Goal: Task Accomplishment & Management: Use online tool/utility

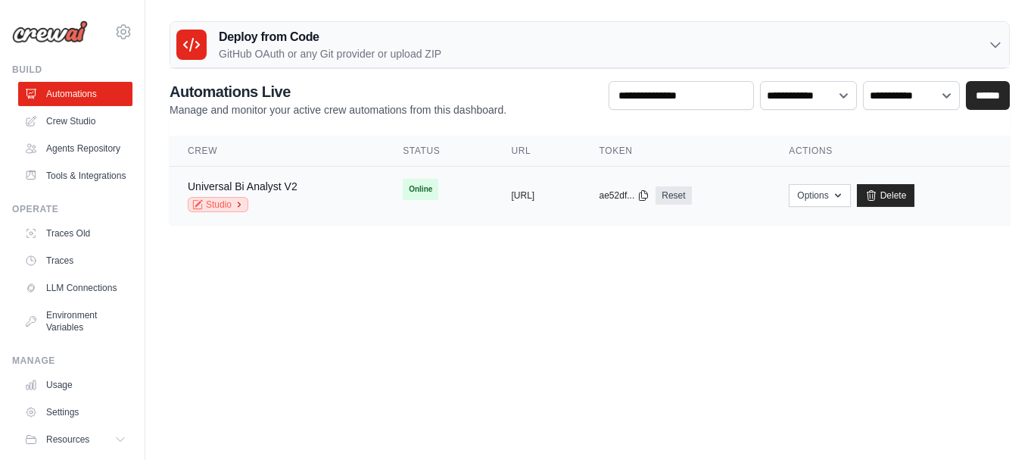
click at [219, 202] on link "Studio" at bounding box center [218, 204] width 61 height 15
click at [915, 194] on link "Delete" at bounding box center [886, 195] width 58 height 23
click at [915, 193] on link "Delete" at bounding box center [886, 195] width 58 height 23
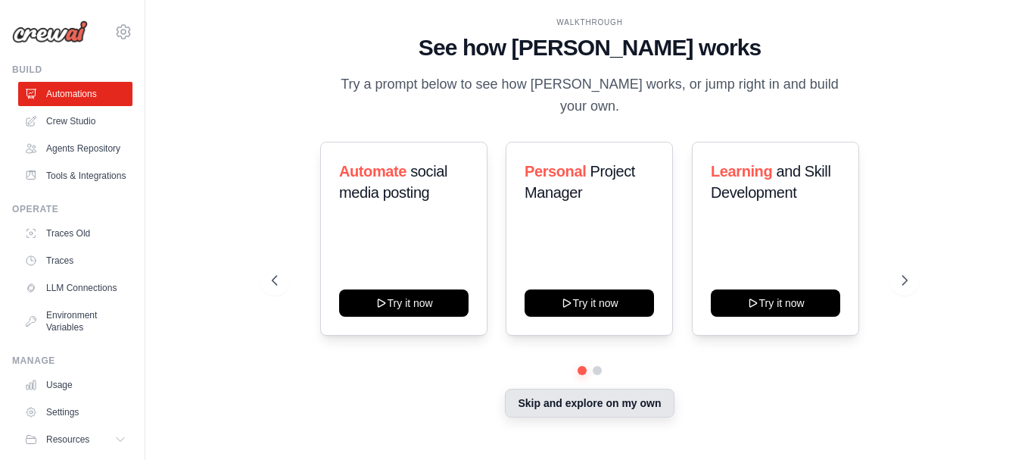
click at [595, 391] on button "Skip and explore on my own" at bounding box center [589, 402] width 169 height 29
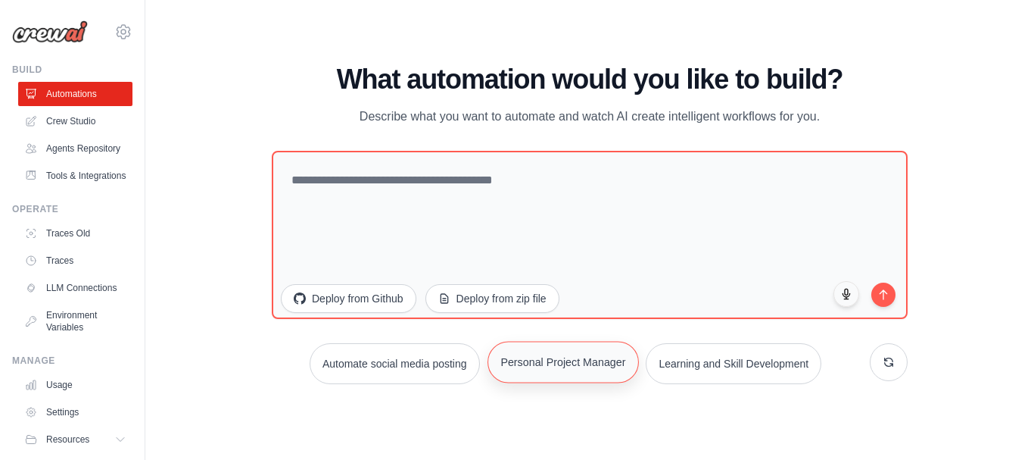
click at [558, 366] on button "Personal Project Manager" at bounding box center [563, 362] width 151 height 42
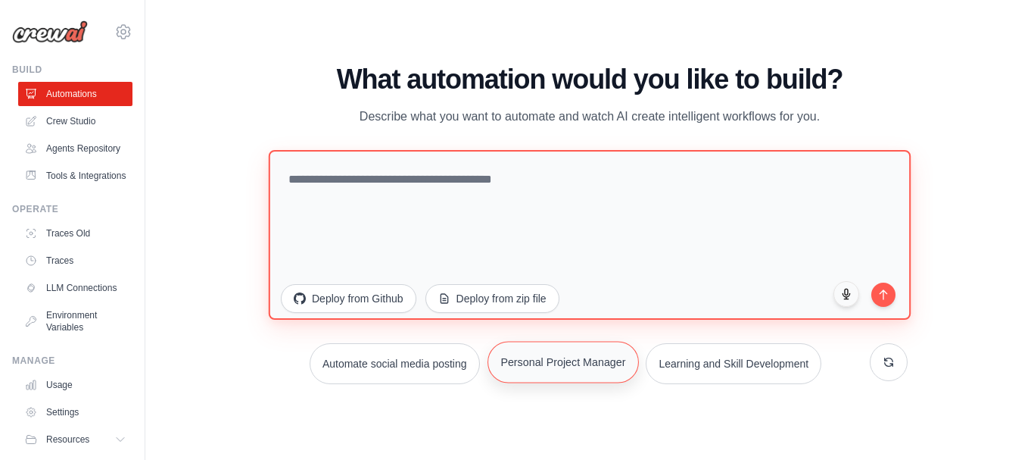
type textarea "**********"
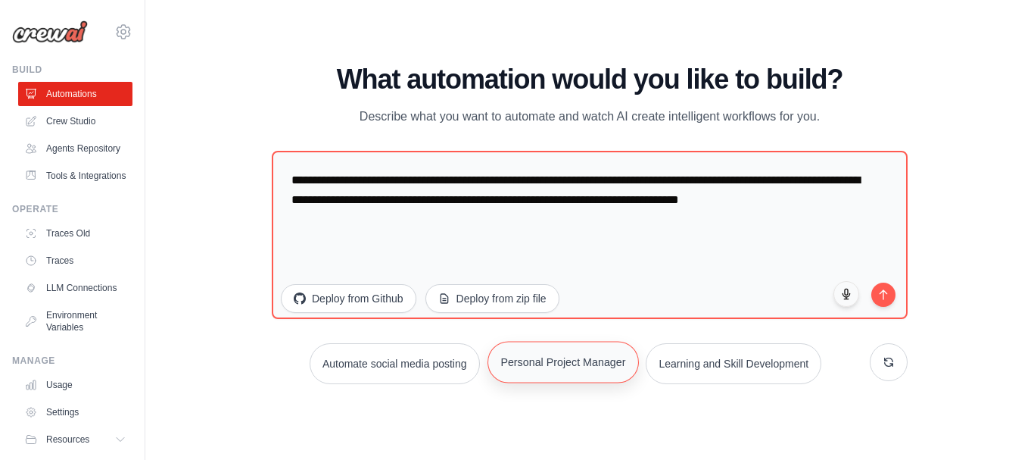
click at [567, 364] on button "Personal Project Manager" at bounding box center [563, 362] width 151 height 42
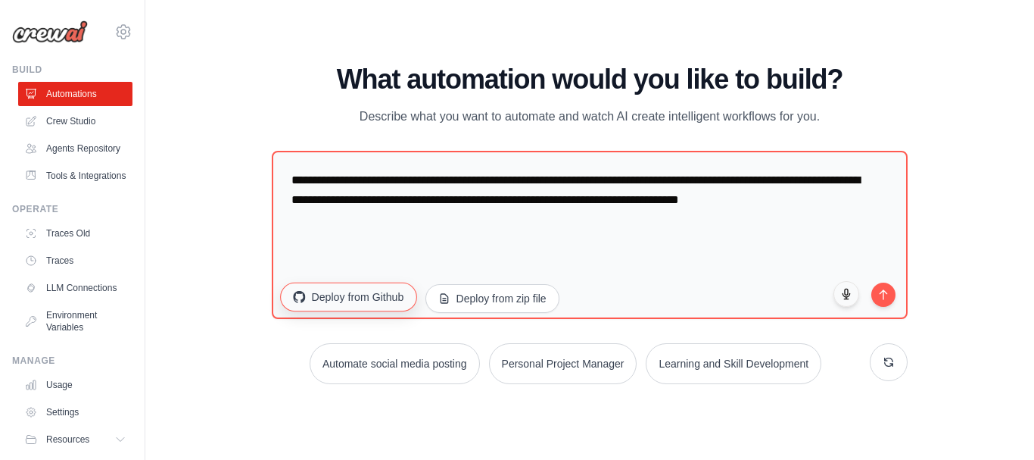
click at [346, 296] on button "Deploy from Github" at bounding box center [348, 296] width 136 height 29
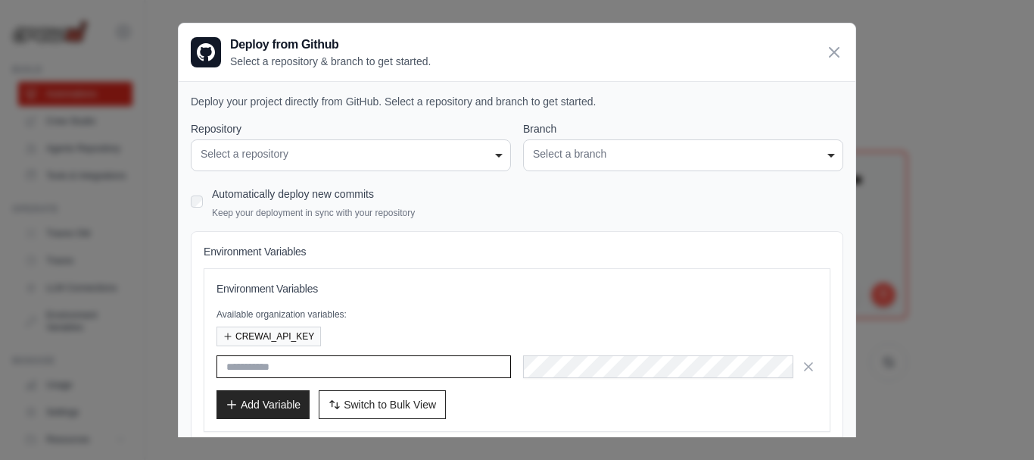
type input "**********"
click at [494, 153] on div "Select a repository" at bounding box center [351, 154] width 301 height 16
click at [492, 151] on div "Select a repository" at bounding box center [351, 154] width 301 height 16
click at [493, 152] on div "Select a repository" at bounding box center [351, 154] width 301 height 16
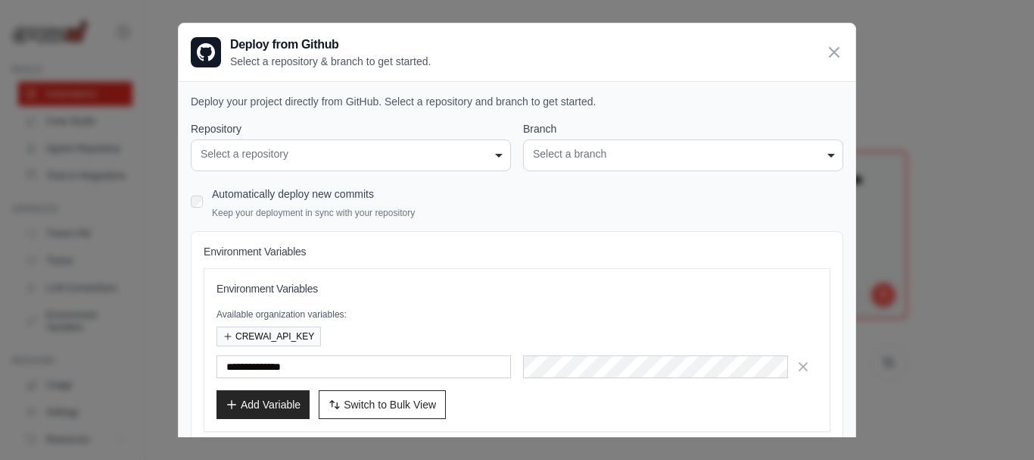
click at [493, 152] on div "Select a repository" at bounding box center [351, 154] width 301 height 16
click at [818, 151] on div "Select a branch" at bounding box center [683, 154] width 301 height 16
click at [494, 153] on div "Select a repository" at bounding box center [351, 154] width 301 height 16
click at [491, 154] on div "Select a repository" at bounding box center [351, 154] width 301 height 16
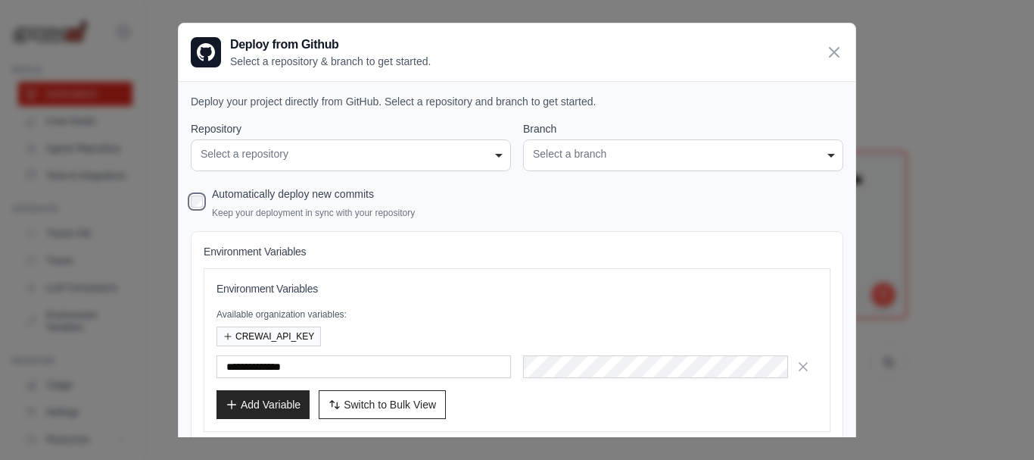
click at [491, 154] on div "Select a repository" at bounding box center [351, 154] width 301 height 16
click at [821, 154] on div "Select a branch" at bounding box center [683, 154] width 301 height 16
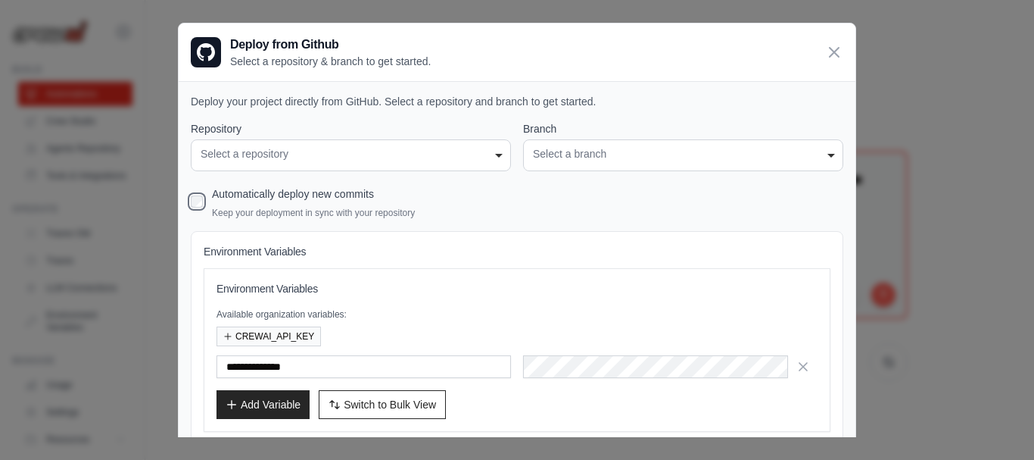
click at [494, 154] on div "Select a repository" at bounding box center [351, 154] width 301 height 16
click at [830, 50] on icon at bounding box center [834, 51] width 9 height 9
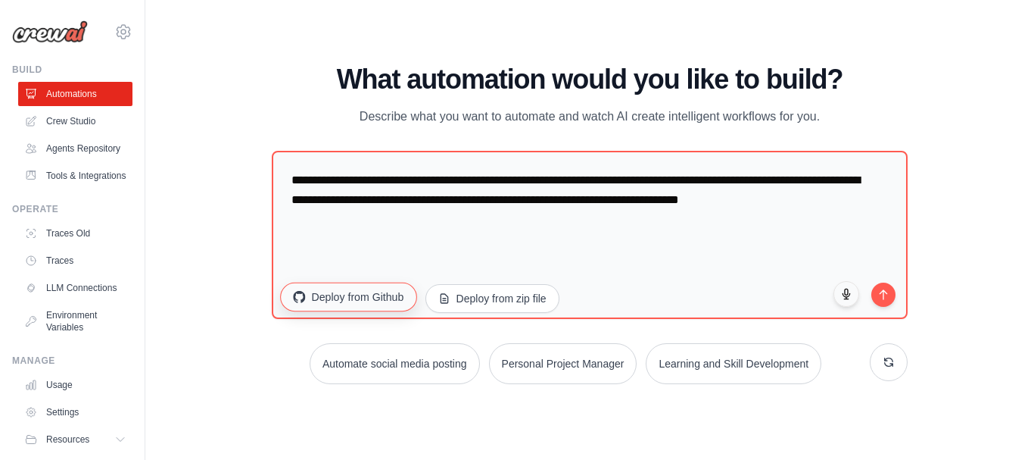
click at [352, 292] on button "Deploy from Github" at bounding box center [348, 296] width 136 height 29
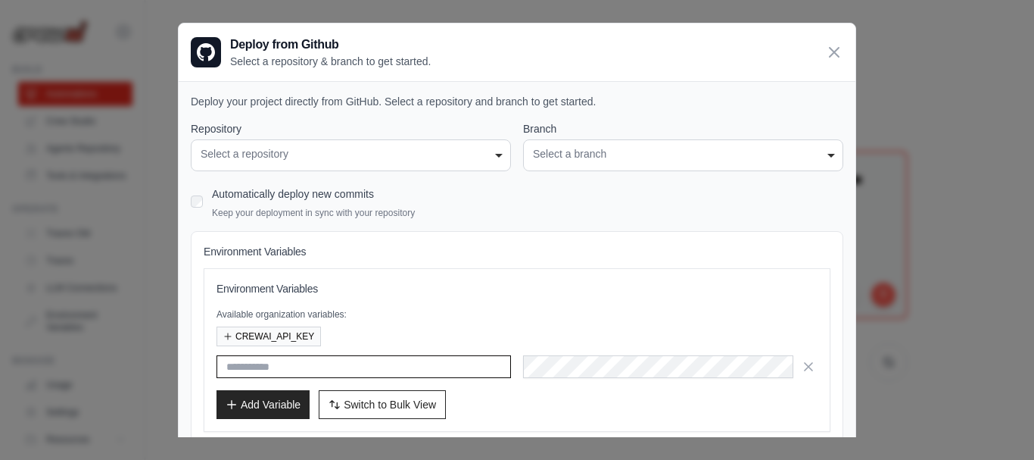
type input "**********"
click at [494, 152] on div "Select a repository" at bounding box center [351, 154] width 301 height 16
click at [821, 151] on div "Select a branch" at bounding box center [683, 154] width 301 height 16
click at [830, 53] on icon at bounding box center [834, 51] width 9 height 9
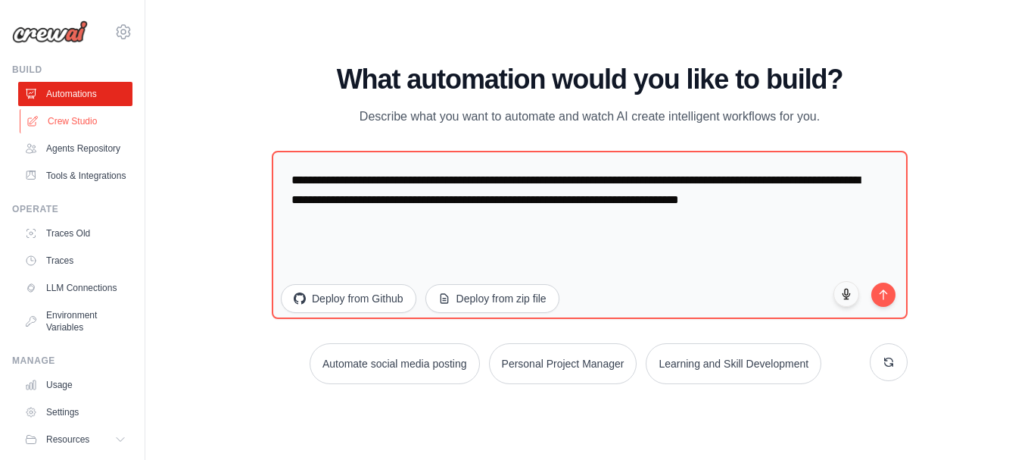
click at [73, 120] on link "Crew Studio" at bounding box center [77, 121] width 114 height 24
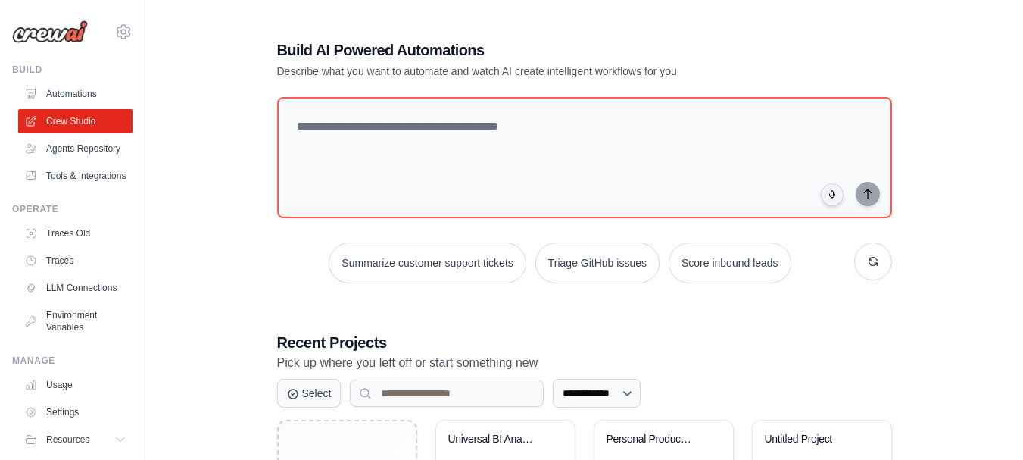
scroll to position [151, 0]
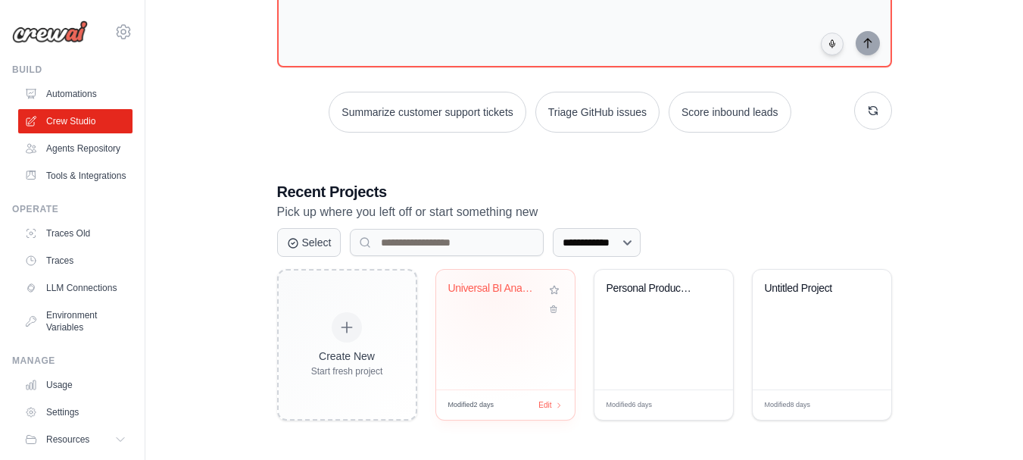
click at [493, 290] on div "Universal BI Analyst v2" at bounding box center [494, 289] width 92 height 14
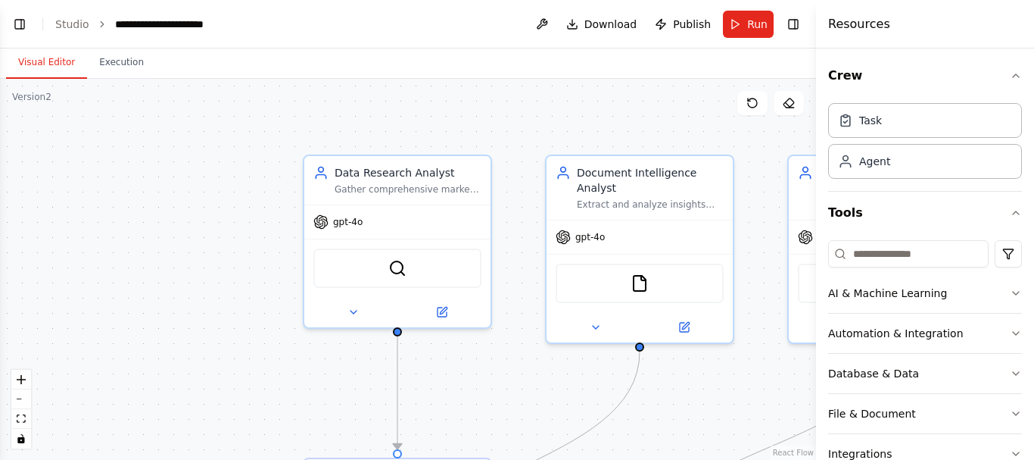
scroll to position [5085, 0]
click at [118, 63] on button "Execution" at bounding box center [121, 63] width 69 height 32
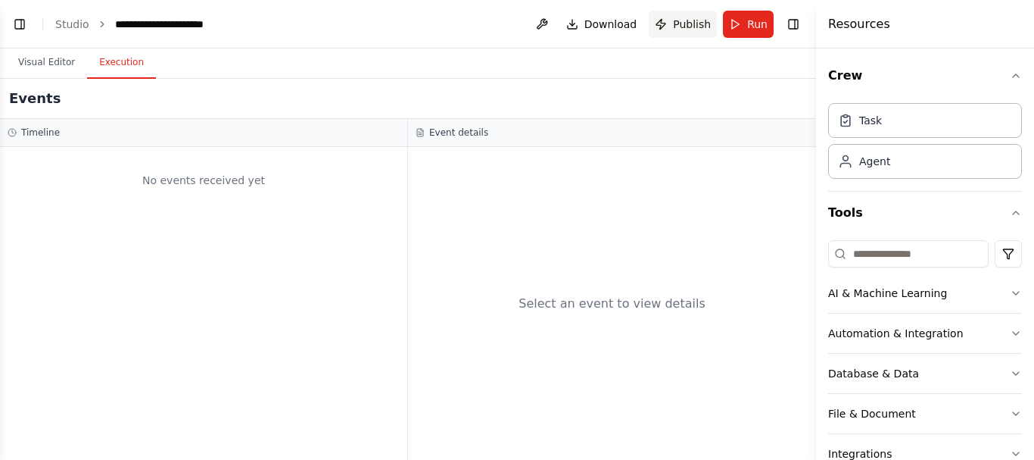
click at [690, 23] on span "Publish" at bounding box center [692, 24] width 38 height 15
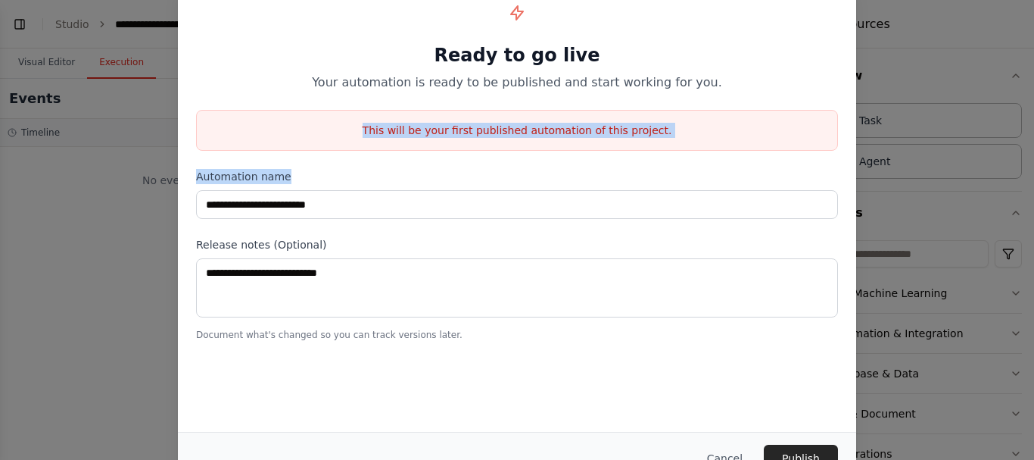
drag, startPoint x: 1029, startPoint y: 76, endPoint x: 1033, endPoint y: 181, distance: 104.6
click at [1033, 181] on div "**********" at bounding box center [517, 230] width 1034 height 460
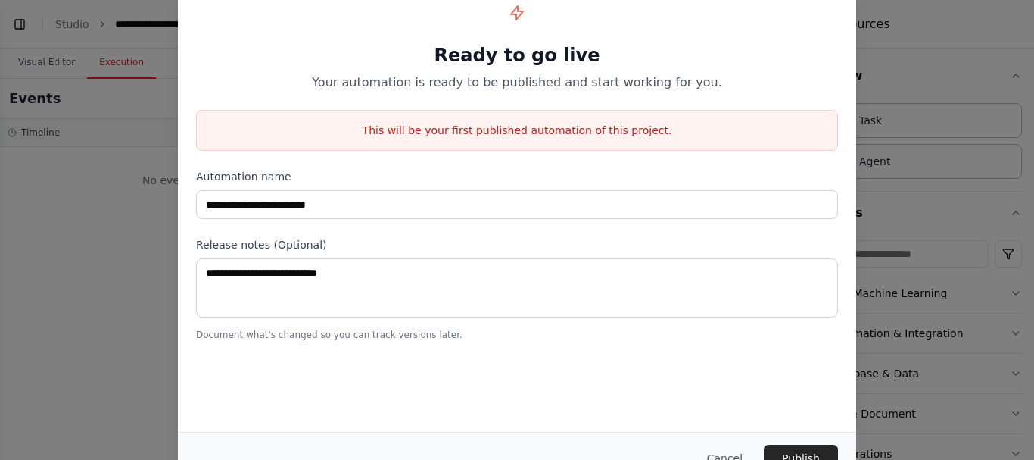
click at [440, 379] on div "**********" at bounding box center [517, 204] width 678 height 455
click at [805, 453] on button "Publish" at bounding box center [801, 457] width 74 height 27
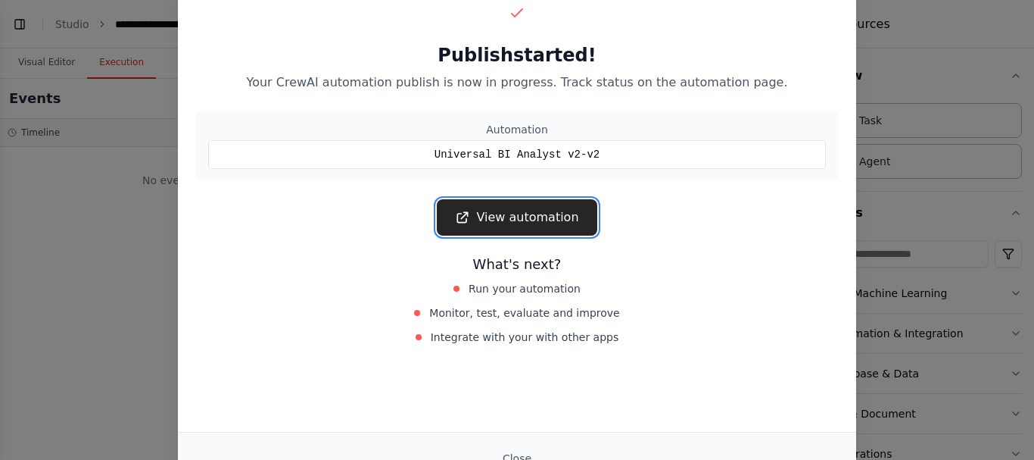
click at [502, 216] on link "View automation" at bounding box center [517, 217] width 160 height 36
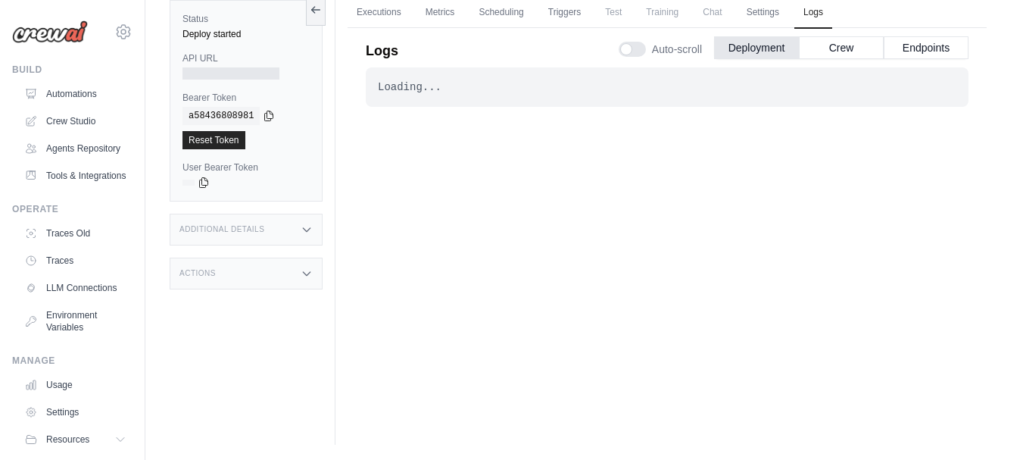
drag, startPoint x: 708, startPoint y: 369, endPoint x: 466, endPoint y: 184, distance: 305.1
click at [708, 369] on div "Loading... . . . In Progress" at bounding box center [667, 235] width 603 height 336
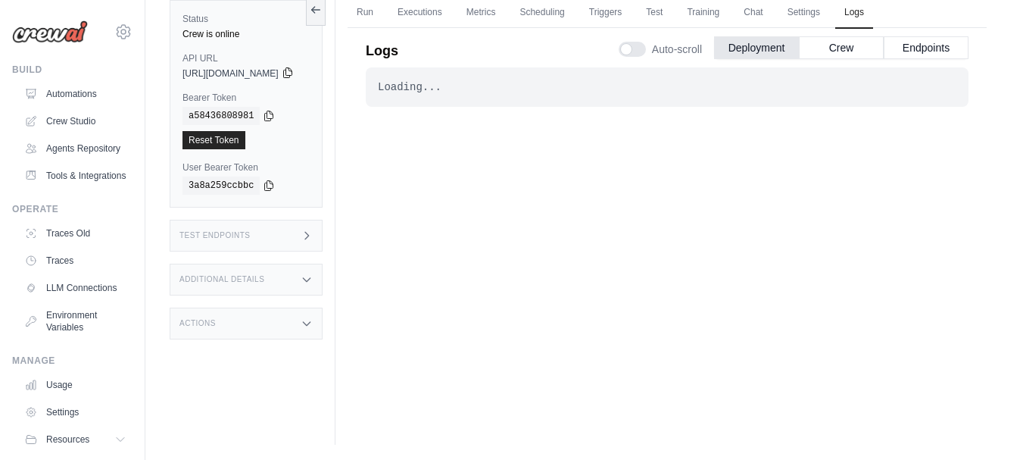
click at [294, 72] on icon at bounding box center [288, 73] width 12 height 12
click at [471, 233] on div "Loading... . . . Successful" at bounding box center [667, 235] width 603 height 336
click at [294, 75] on icon at bounding box center [288, 73] width 12 height 12
click at [291, 73] on icon at bounding box center [287, 73] width 8 height 10
